Goal: Task Accomplishment & Management: Manage account settings

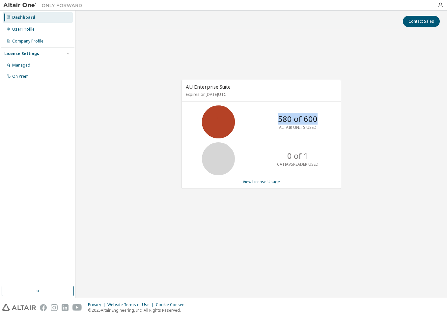
drag, startPoint x: 280, startPoint y: 121, endPoint x: 316, endPoint y: 120, distance: 35.6
click at [316, 120] on p "580 of 600" at bounding box center [298, 118] width 40 height 11
click at [361, 241] on div "Contact Sales AU Enterprise Suite Expires on [DATE] UTC 580 of 600 ALTAIR UNITS…" at bounding box center [261, 154] width 365 height 281
click at [254, 182] on link "View License Usage" at bounding box center [261, 182] width 37 height 6
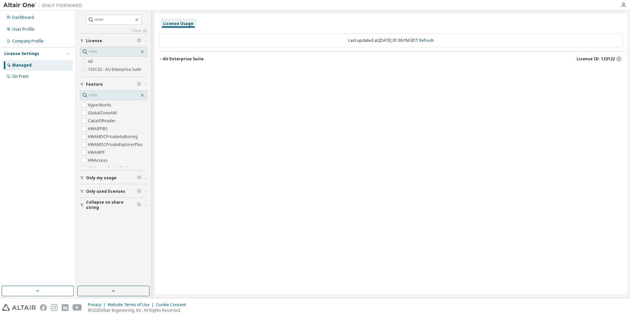
click at [168, 59] on div "AU Enterprise Suite" at bounding box center [183, 58] width 41 height 5
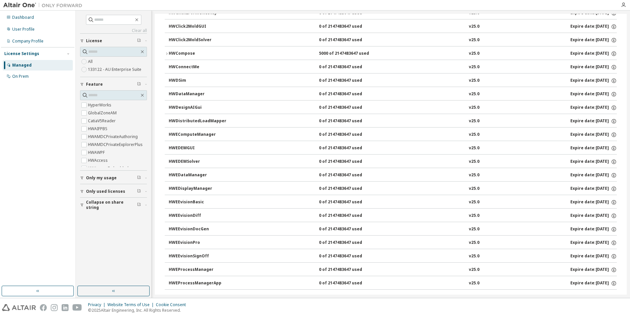
scroll to position [494, 0]
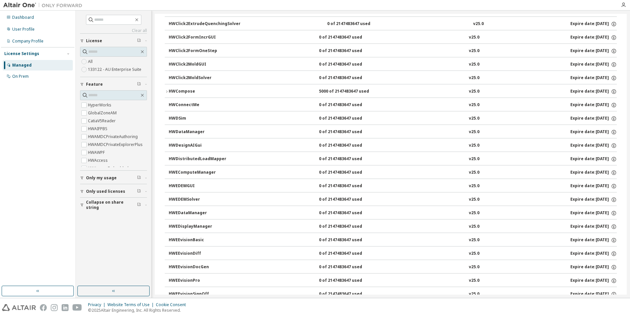
click at [168, 91] on icon "button" at bounding box center [167, 92] width 4 height 4
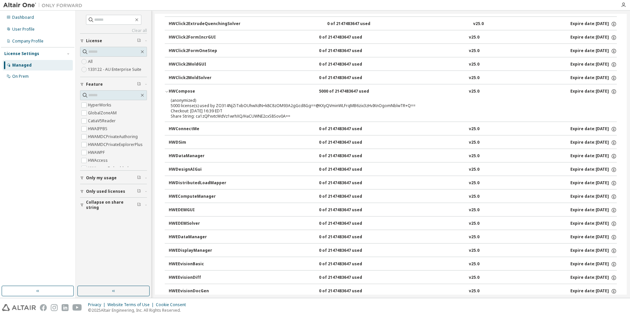
click at [168, 91] on icon "button" at bounding box center [167, 92] width 4 height 4
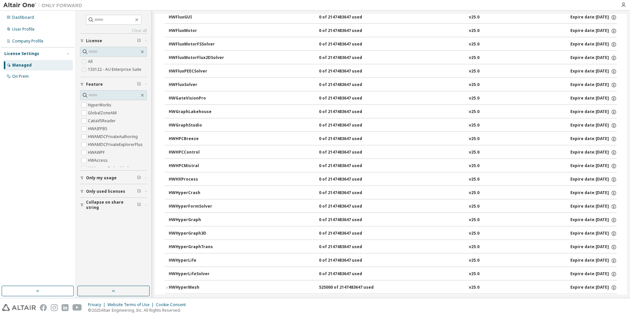
scroll to position [1351, 0]
click at [325, 153] on div "525000 of 2147483647 used" at bounding box center [348, 154] width 59 height 6
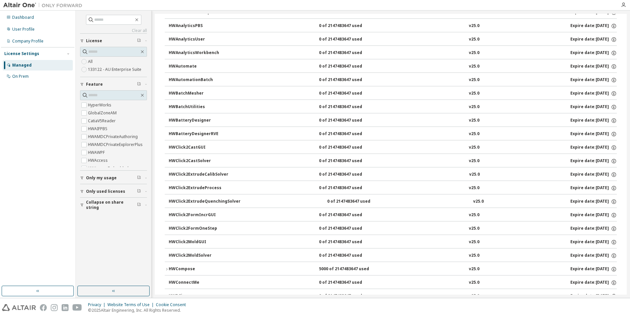
scroll to position [231, 0]
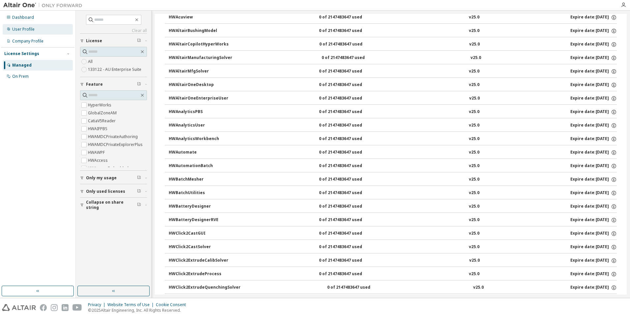
click at [23, 27] on div "User Profile" at bounding box center [23, 29] width 22 height 5
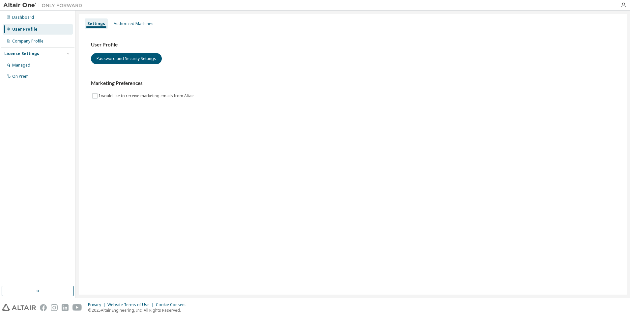
click at [16, 5] on img at bounding box center [44, 5] width 82 height 7
click at [23, 42] on div "Company Profile" at bounding box center [27, 41] width 31 height 5
